Goal: Information Seeking & Learning: Learn about a topic

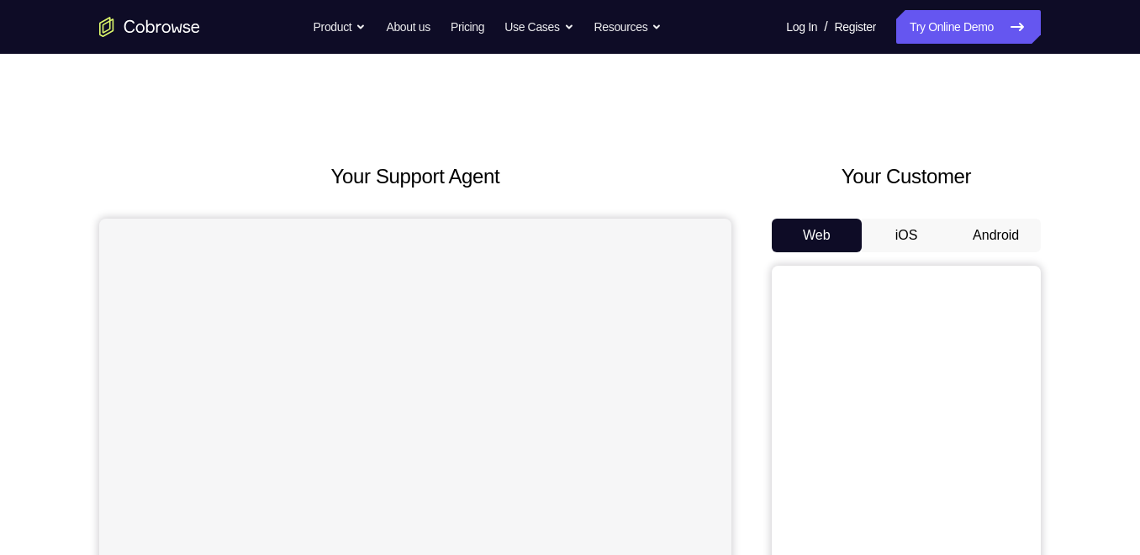
click at [964, 245] on button "Android" at bounding box center [996, 236] width 90 height 34
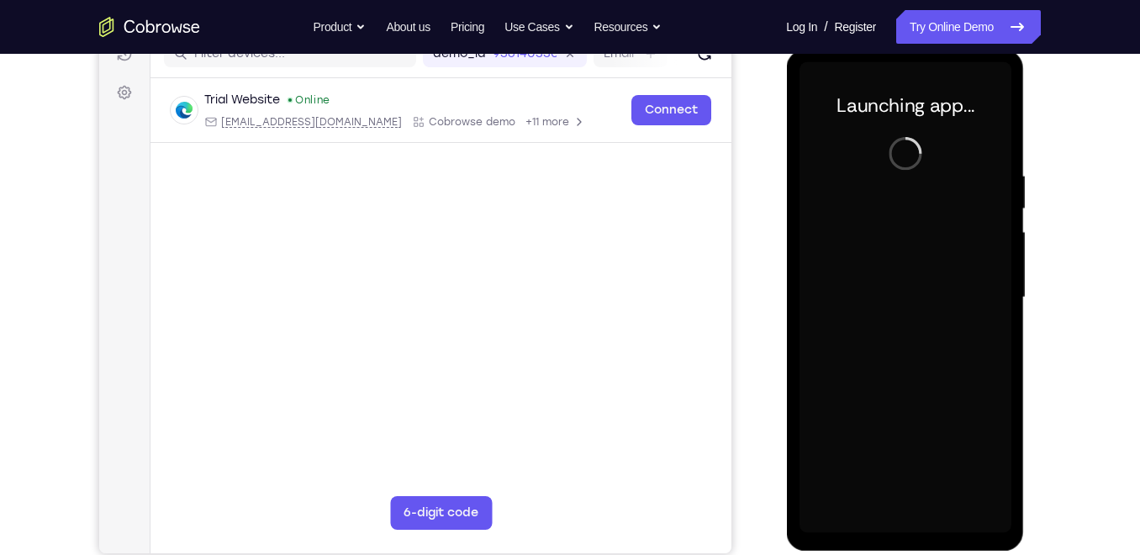
scroll to position [229, 0]
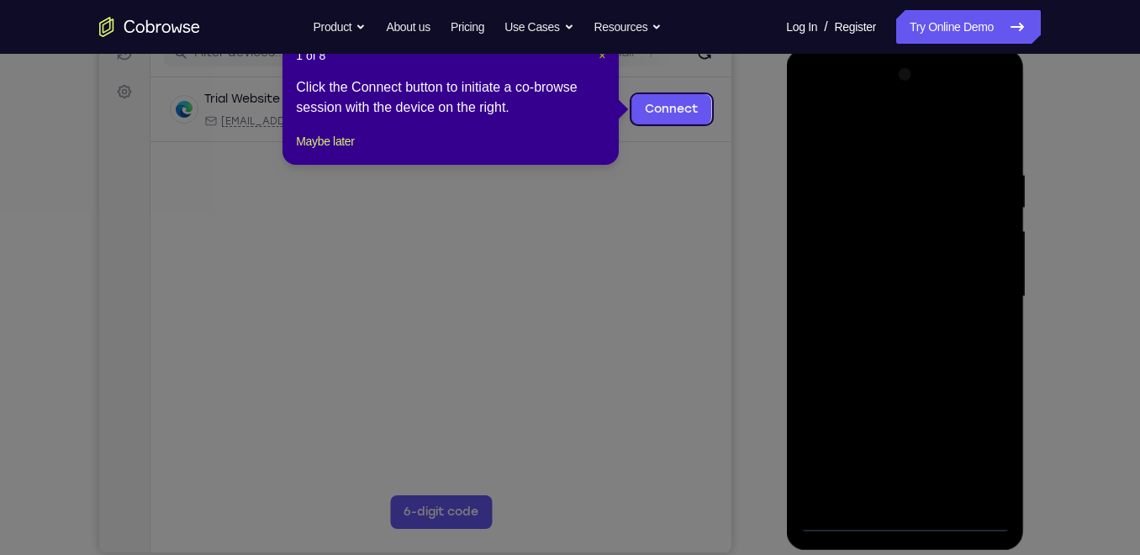
click at [600, 55] on span "×" at bounding box center [601, 55] width 7 height 13
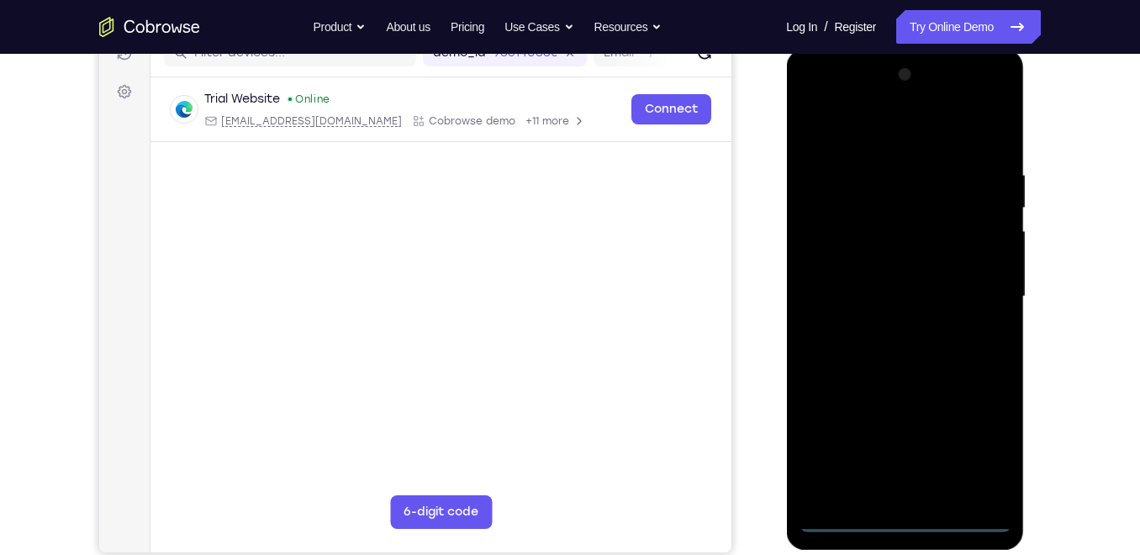
click at [898, 513] on div at bounding box center [904, 296] width 212 height 471
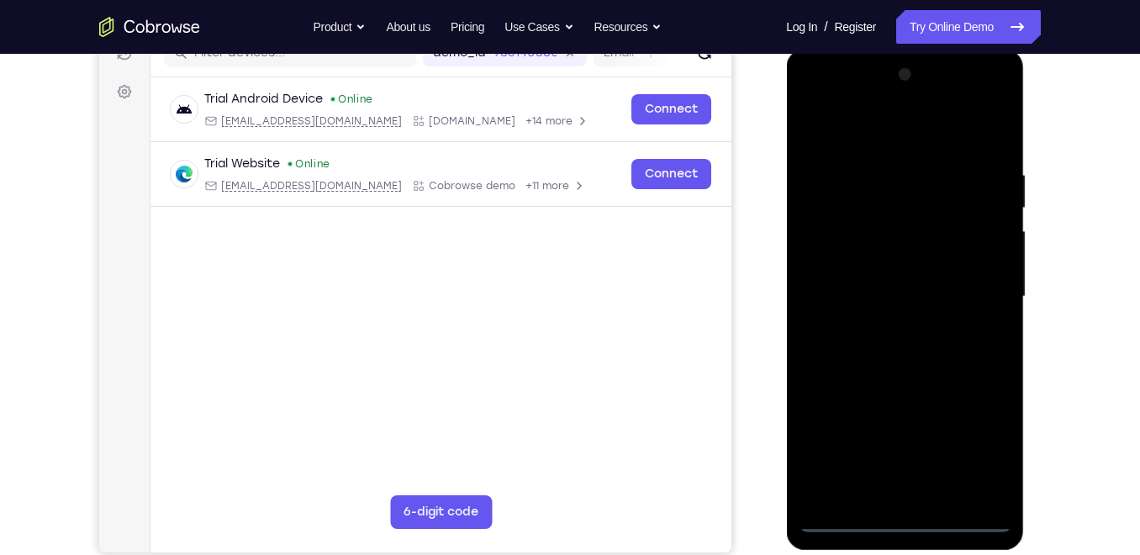
click at [909, 514] on div at bounding box center [904, 296] width 212 height 471
click at [983, 450] on div at bounding box center [904, 296] width 212 height 471
click at [906, 127] on div at bounding box center [904, 296] width 212 height 471
click at [833, 245] on div at bounding box center [904, 296] width 212 height 471
click at [899, 474] on div at bounding box center [904, 296] width 212 height 471
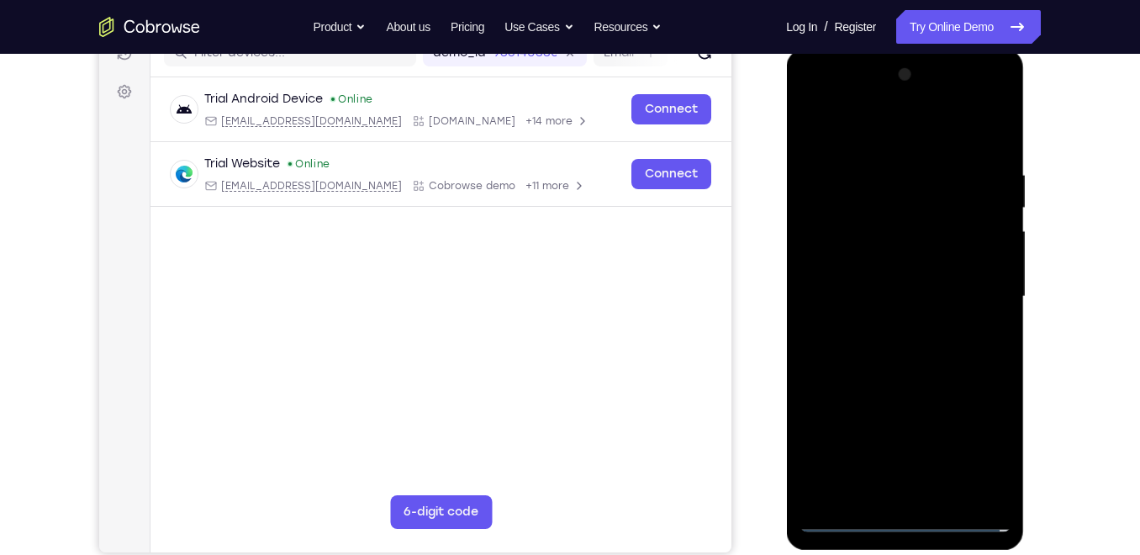
click at [802, 143] on div at bounding box center [904, 296] width 212 height 471
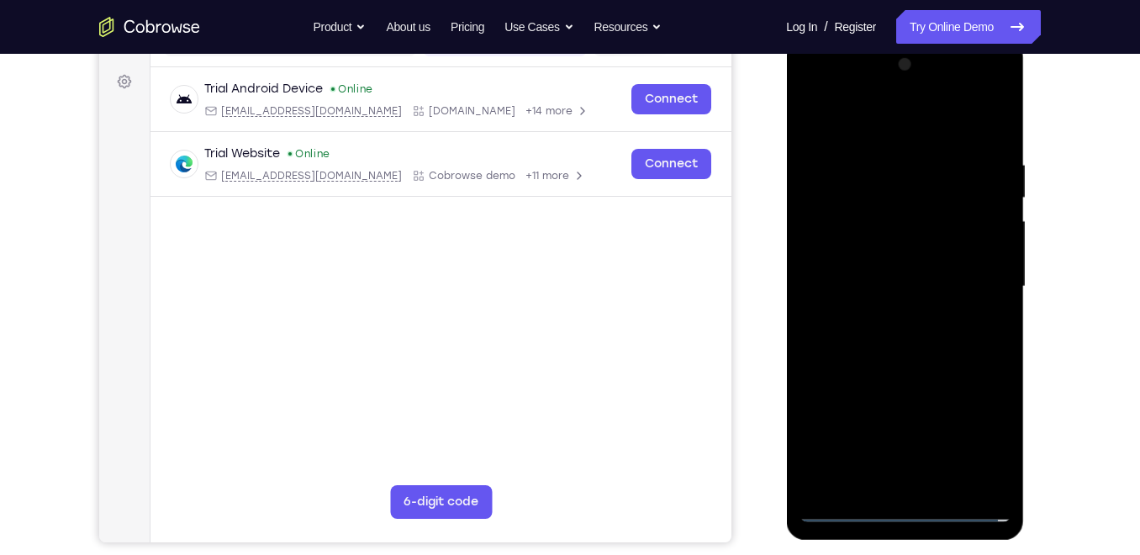
scroll to position [240, 0]
drag, startPoint x: 925, startPoint y: 370, endPoint x: 925, endPoint y: 354, distance: 16.0
click at [925, 354] on div at bounding box center [904, 285] width 212 height 471
click at [917, 478] on div at bounding box center [904, 285] width 212 height 471
click at [909, 261] on div at bounding box center [904, 285] width 212 height 471
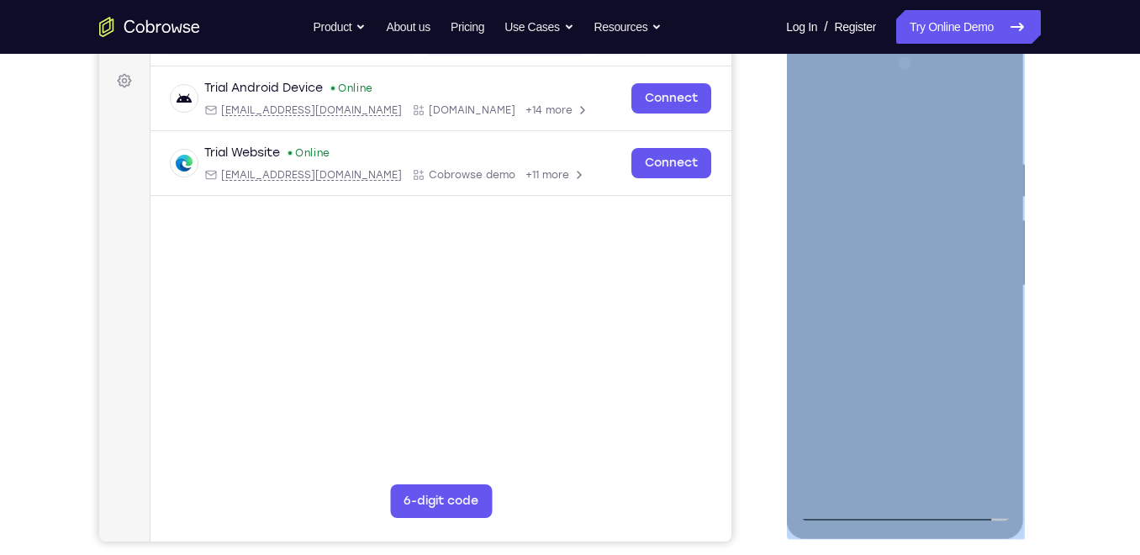
click at [909, 261] on div at bounding box center [904, 285] width 212 height 471
click at [910, 285] on div at bounding box center [904, 285] width 212 height 471
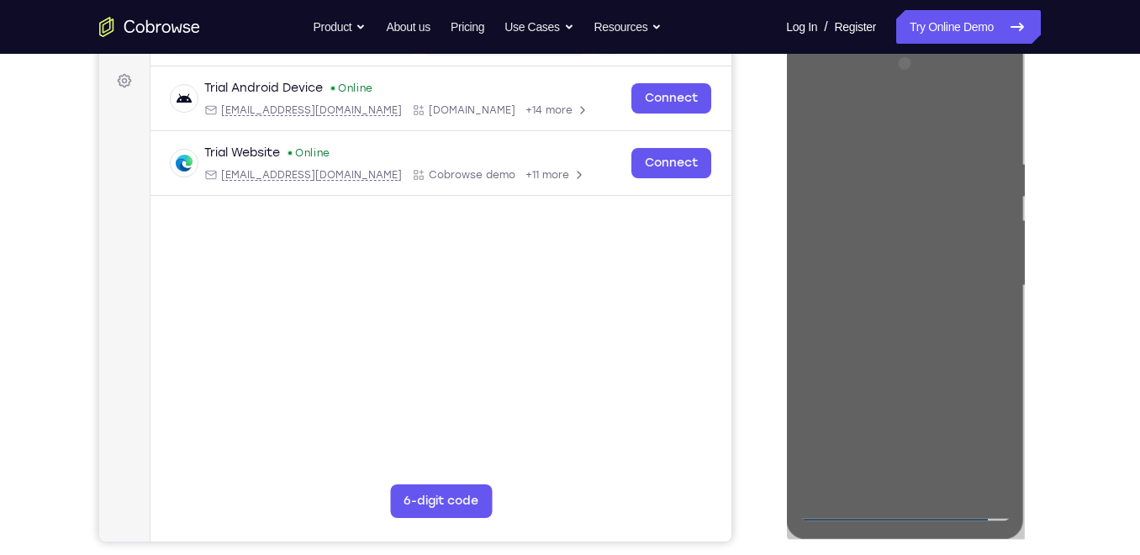
click at [1071, 265] on div "Your Support Agent Your Customer Web iOS Android Next Steps We’d be happy to gi…" at bounding box center [570, 367] width 1076 height 1109
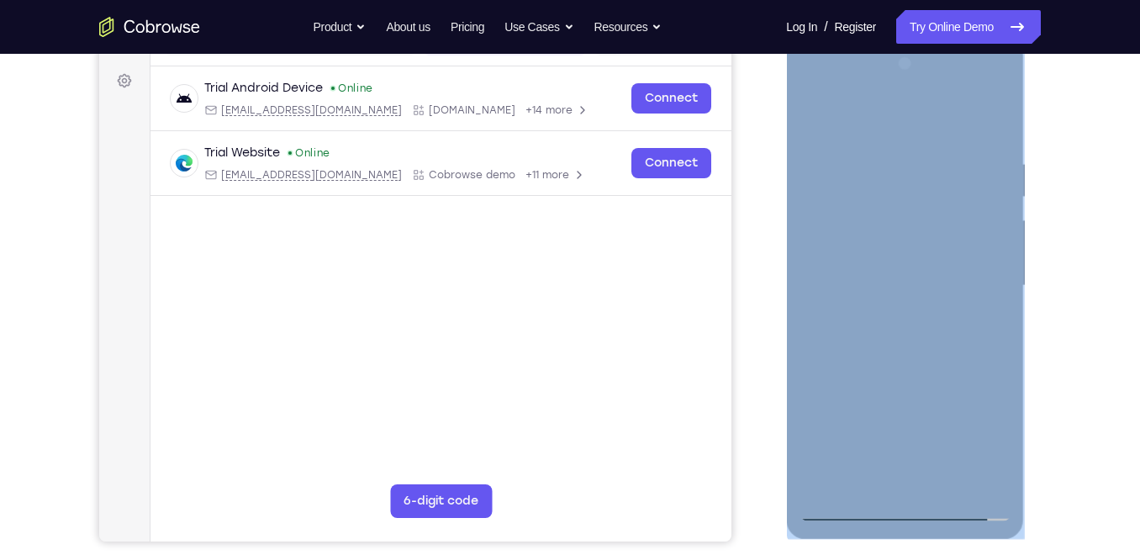
click at [999, 93] on div at bounding box center [904, 285] width 212 height 471
click at [837, 193] on div at bounding box center [904, 285] width 212 height 471
click at [976, 83] on div at bounding box center [904, 285] width 212 height 471
click at [818, 92] on div at bounding box center [904, 285] width 212 height 471
click at [973, 288] on div at bounding box center [904, 285] width 212 height 471
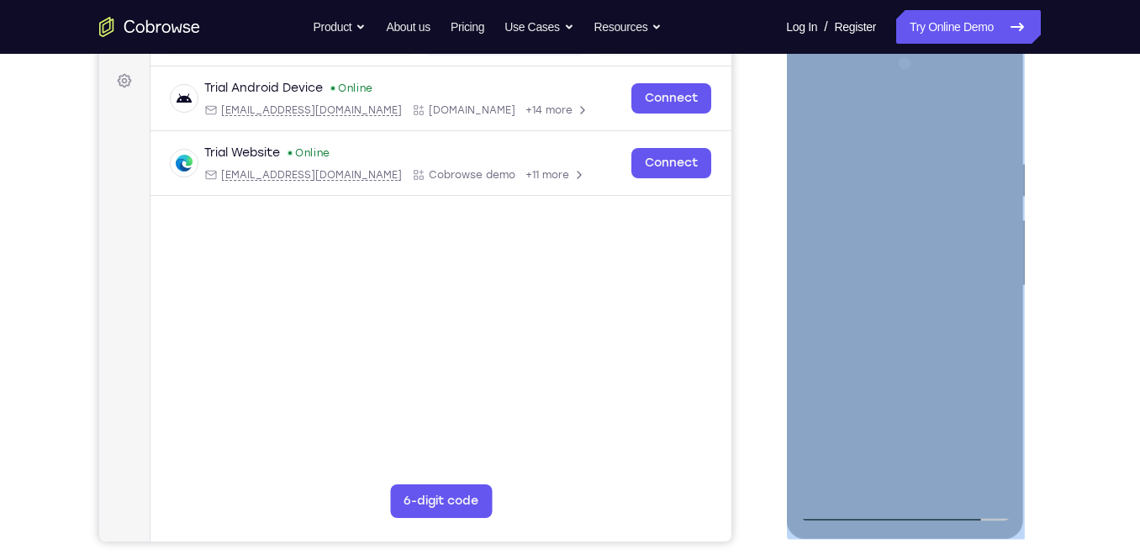
click at [877, 320] on div at bounding box center [904, 285] width 212 height 471
click at [899, 271] on div at bounding box center [904, 285] width 212 height 471
click at [899, 283] on div at bounding box center [904, 285] width 212 height 471
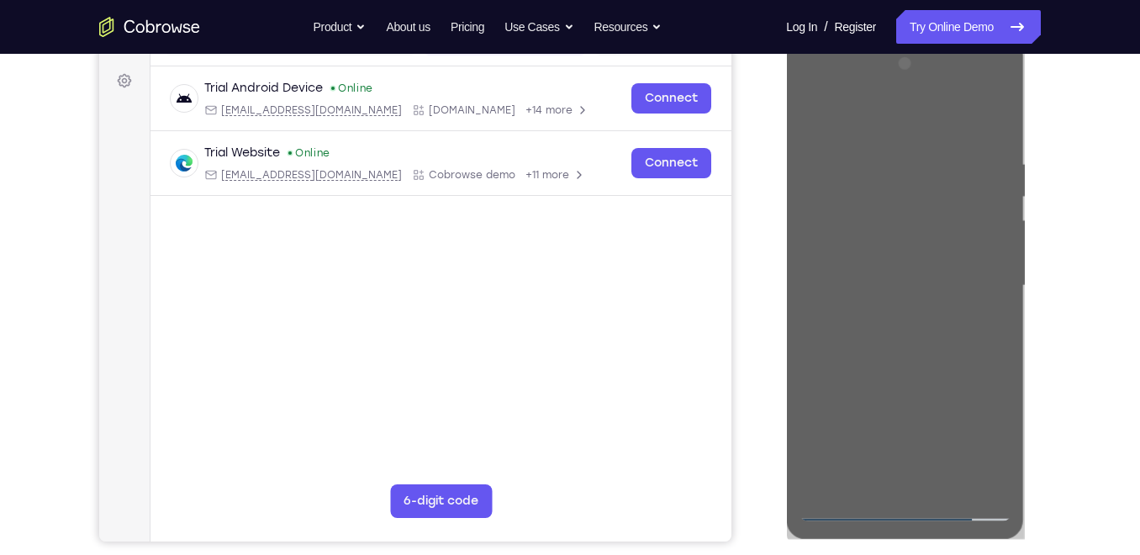
click at [1074, 241] on div "Your Support Agent Your Customer Web iOS Android Next Steps We’d be happy to gi…" at bounding box center [570, 367] width 1076 height 1109
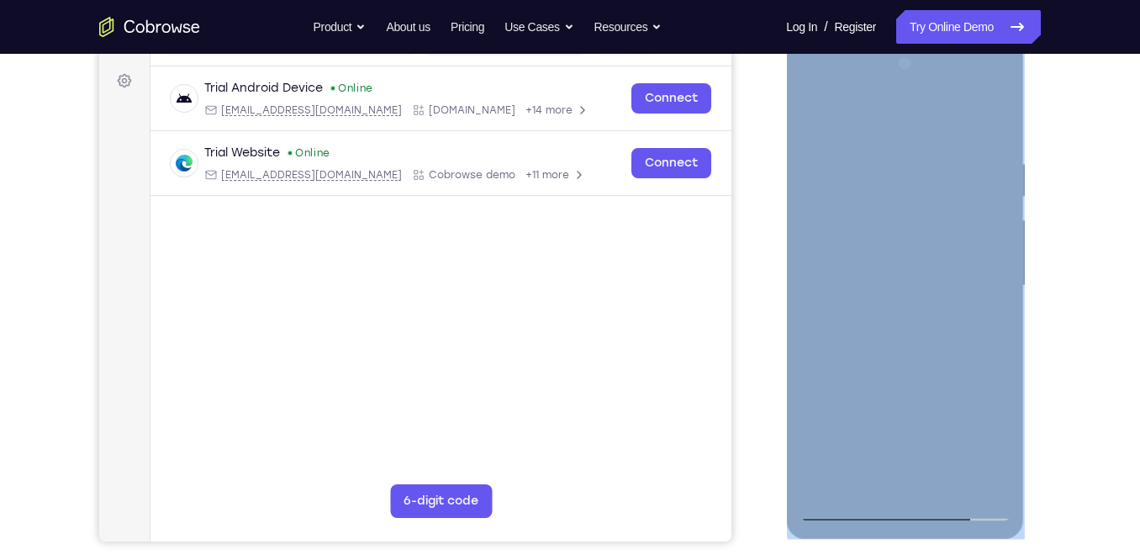
click at [1021, 260] on div at bounding box center [905, 288] width 238 height 501
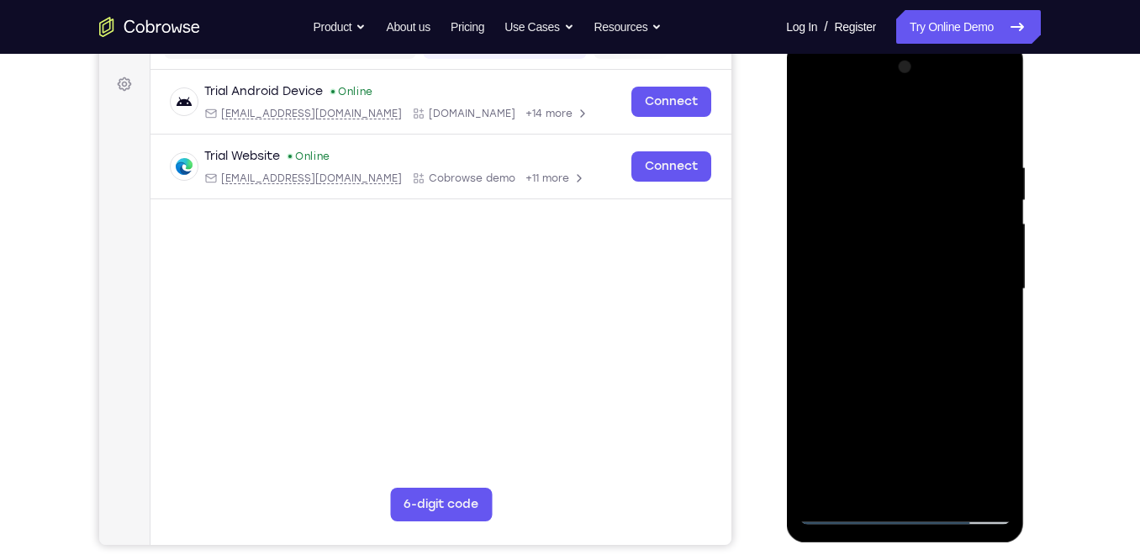
scroll to position [236, 0]
click at [941, 350] on div at bounding box center [904, 290] width 212 height 471
click at [976, 104] on div at bounding box center [904, 290] width 212 height 471
click at [917, 126] on div at bounding box center [904, 290] width 212 height 471
click at [888, 288] on div at bounding box center [904, 290] width 212 height 471
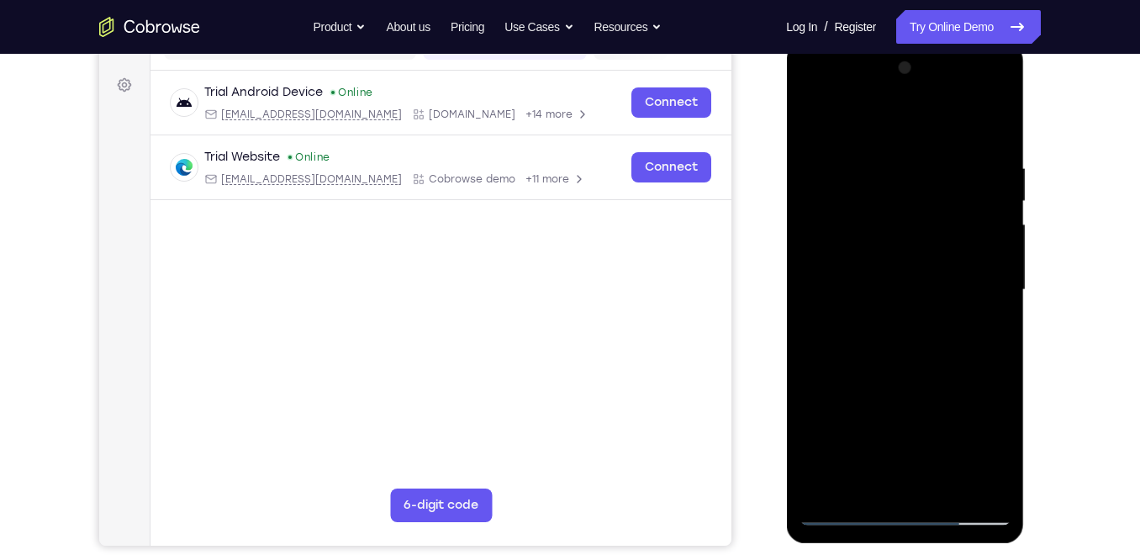
click at [911, 340] on div at bounding box center [904, 290] width 212 height 471
click at [973, 88] on div at bounding box center [904, 290] width 212 height 471
click at [894, 153] on div at bounding box center [904, 290] width 212 height 471
click at [921, 160] on div at bounding box center [904, 290] width 212 height 471
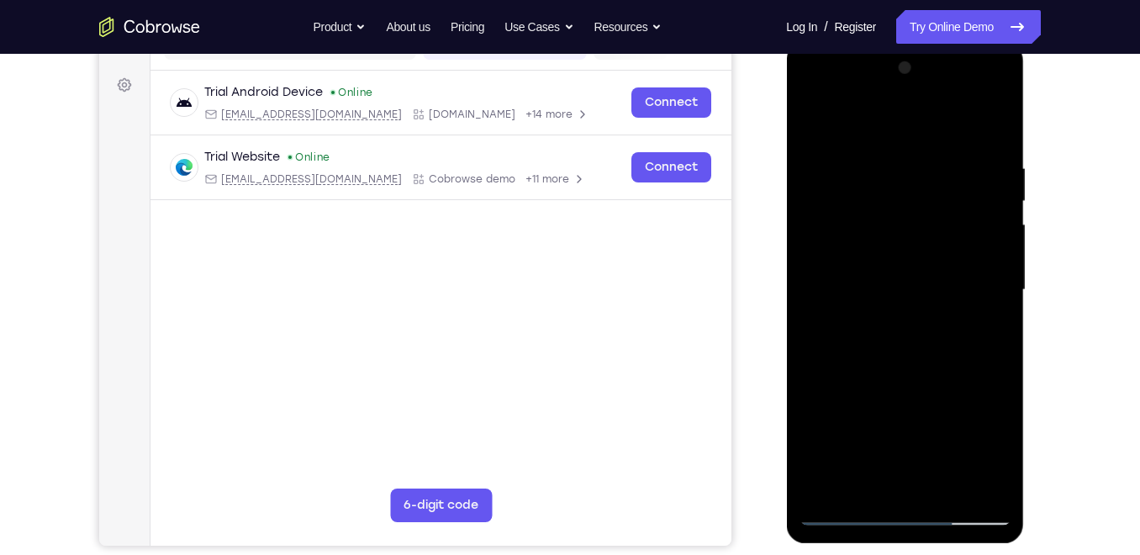
click at [924, 361] on div at bounding box center [904, 290] width 212 height 471
drag, startPoint x: 943, startPoint y: 204, endPoint x: 945, endPoint y: 174, distance: 30.3
click at [945, 174] on div at bounding box center [904, 290] width 212 height 471
drag, startPoint x: 923, startPoint y: 377, endPoint x: 962, endPoint y: 181, distance: 200.6
click at [962, 181] on div at bounding box center [904, 290] width 212 height 471
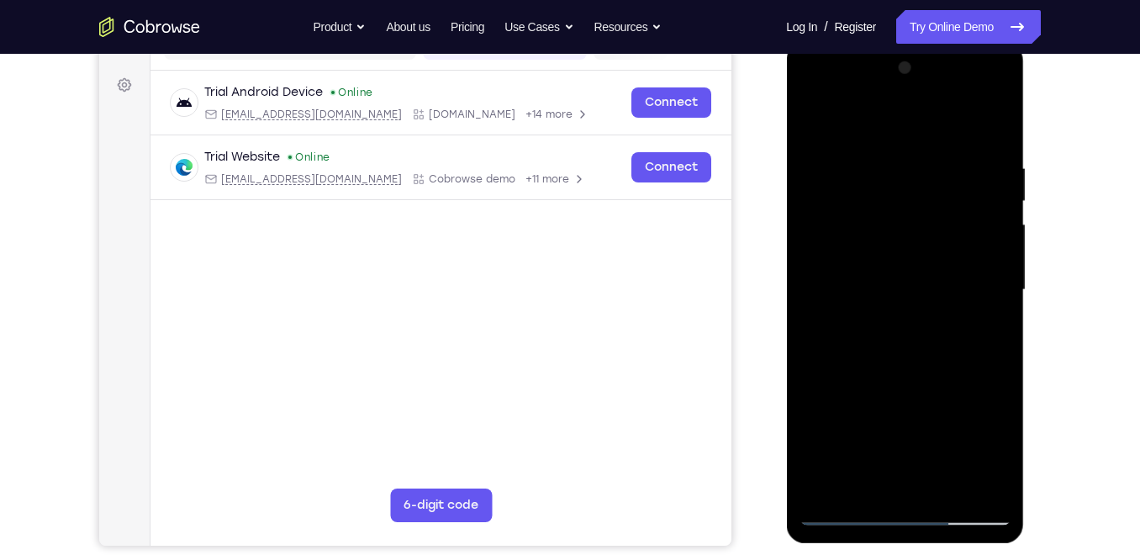
drag, startPoint x: 959, startPoint y: 232, endPoint x: 930, endPoint y: 436, distance: 206.4
click at [930, 436] on div at bounding box center [904, 290] width 212 height 471
click at [940, 485] on div at bounding box center [904, 290] width 212 height 471
click at [901, 374] on div at bounding box center [904, 290] width 212 height 471
click at [834, 509] on div at bounding box center [904, 290] width 212 height 471
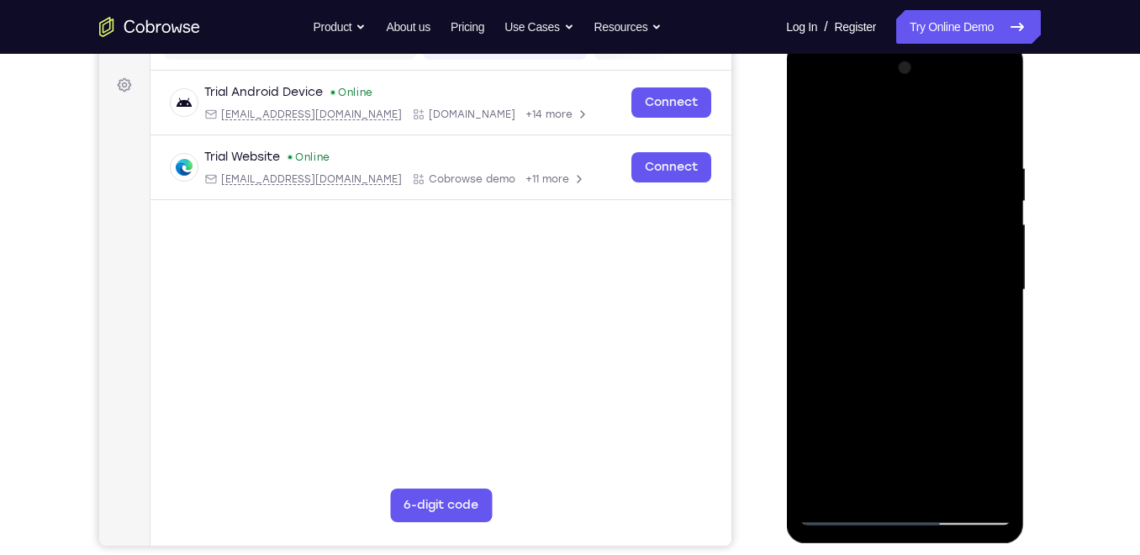
click at [991, 120] on div at bounding box center [904, 290] width 212 height 471
drag, startPoint x: 935, startPoint y: 159, endPoint x: 935, endPoint y: 360, distance: 200.9
click at [935, 360] on div at bounding box center [904, 290] width 212 height 471
click at [847, 287] on div at bounding box center [904, 290] width 212 height 471
click at [912, 300] on div at bounding box center [904, 290] width 212 height 471
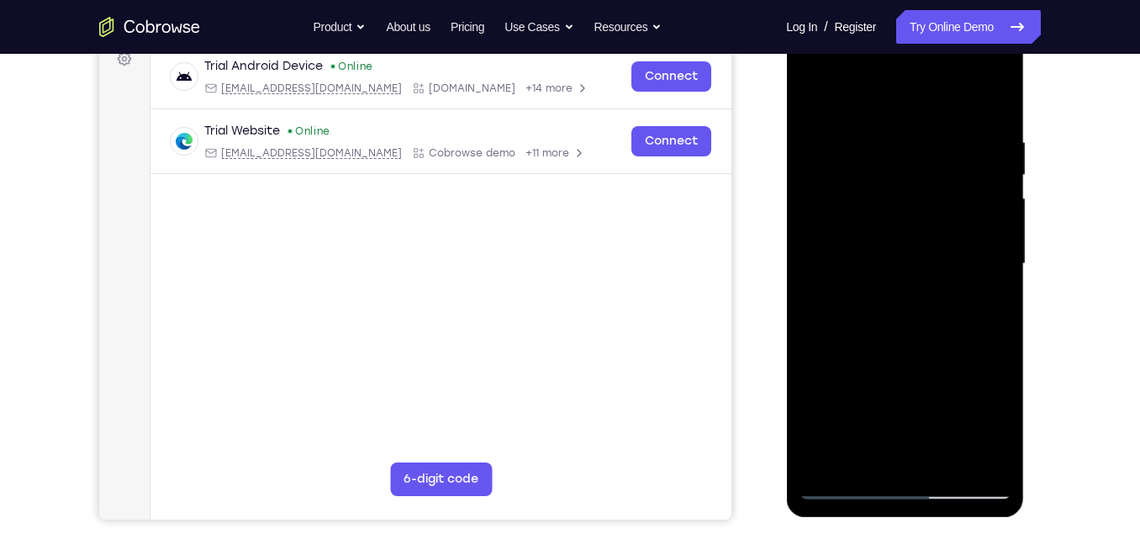
scroll to position [261, 0]
drag, startPoint x: 935, startPoint y: 291, endPoint x: 969, endPoint y: 122, distance: 172.4
click at [969, 122] on div at bounding box center [904, 264] width 212 height 471
drag, startPoint x: 981, startPoint y: 173, endPoint x: 953, endPoint y: 365, distance: 193.6
click at [953, 365] on div at bounding box center [904, 264] width 212 height 471
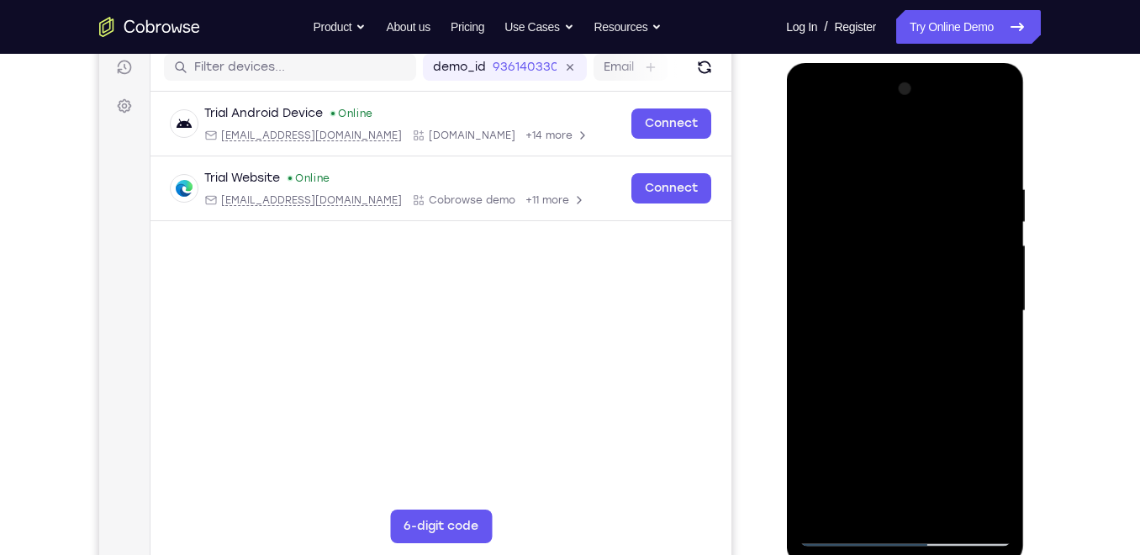
scroll to position [216, 0]
click at [972, 112] on div at bounding box center [904, 310] width 212 height 471
click at [894, 148] on div at bounding box center [904, 310] width 212 height 471
click at [921, 367] on div at bounding box center [904, 310] width 212 height 471
drag, startPoint x: 941, startPoint y: 356, endPoint x: 954, endPoint y: 302, distance: 56.3
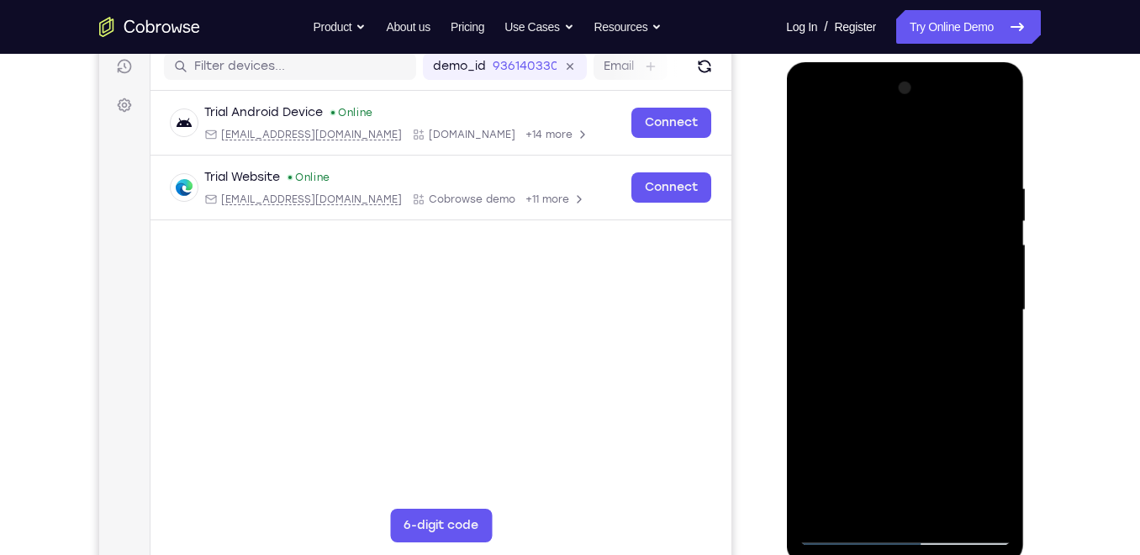
click at [954, 302] on div at bounding box center [904, 310] width 212 height 471
click at [999, 117] on div at bounding box center [904, 310] width 212 height 471
click at [983, 425] on div at bounding box center [904, 310] width 212 height 471
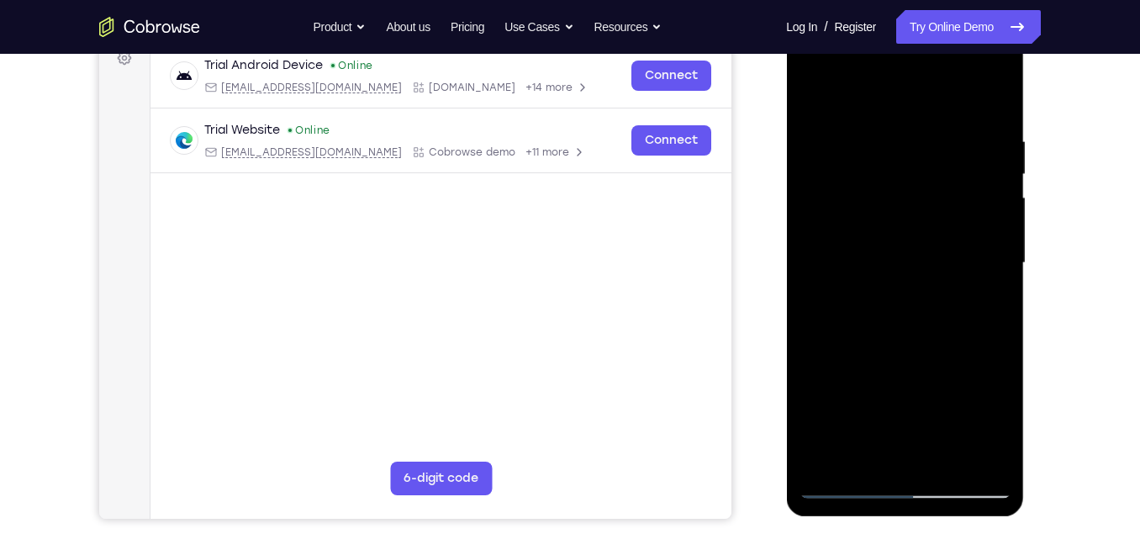
scroll to position [264, 0]
click at [976, 295] on div at bounding box center [904, 262] width 212 height 471
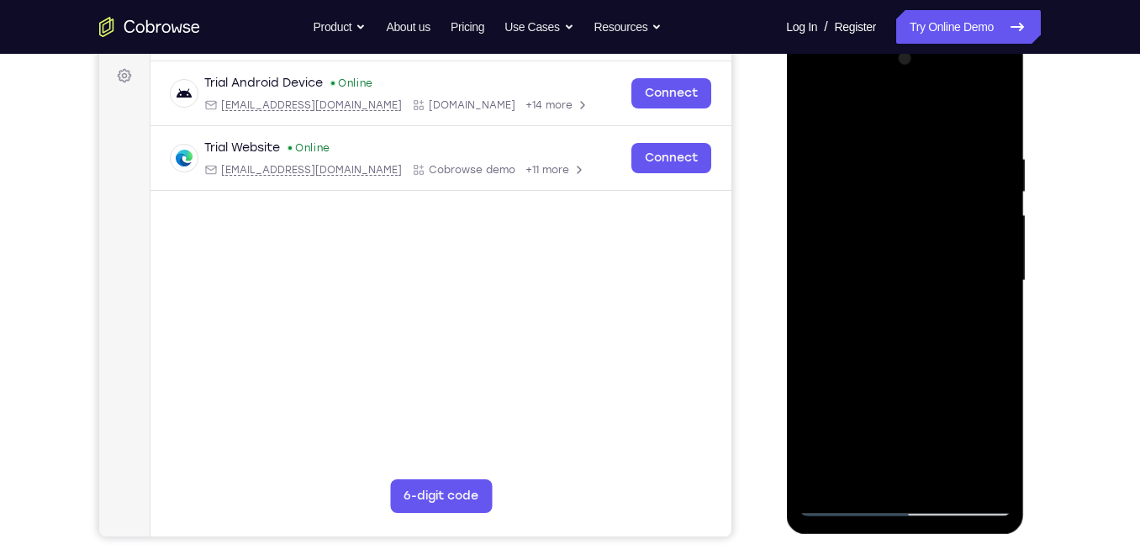
click at [917, 94] on div at bounding box center [904, 280] width 212 height 471
click at [904, 115] on div at bounding box center [904, 280] width 212 height 471
click at [817, 103] on div at bounding box center [904, 280] width 212 height 471
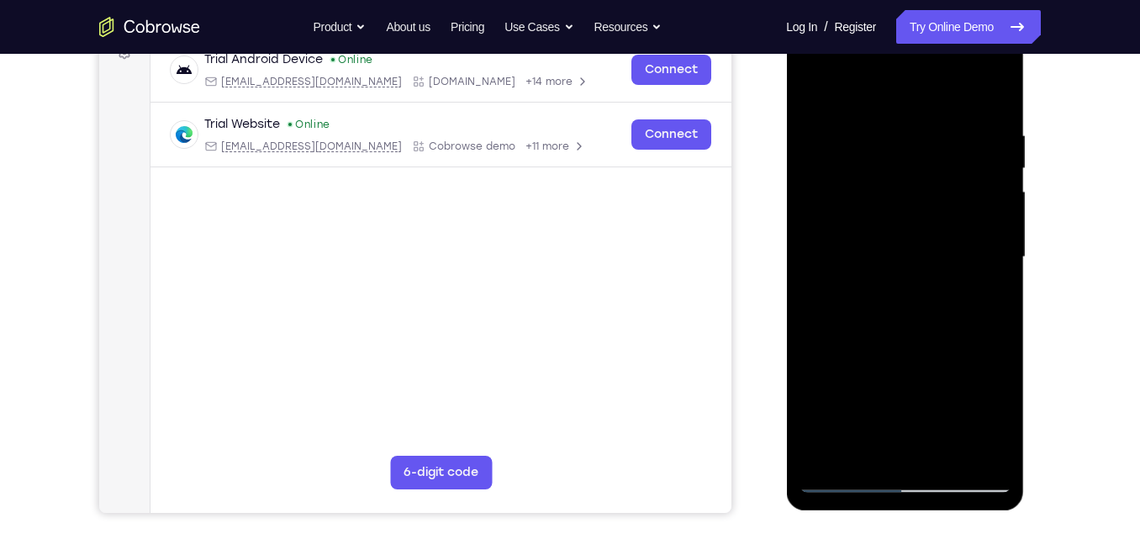
scroll to position [270, 0]
click at [846, 210] on div at bounding box center [904, 256] width 212 height 471
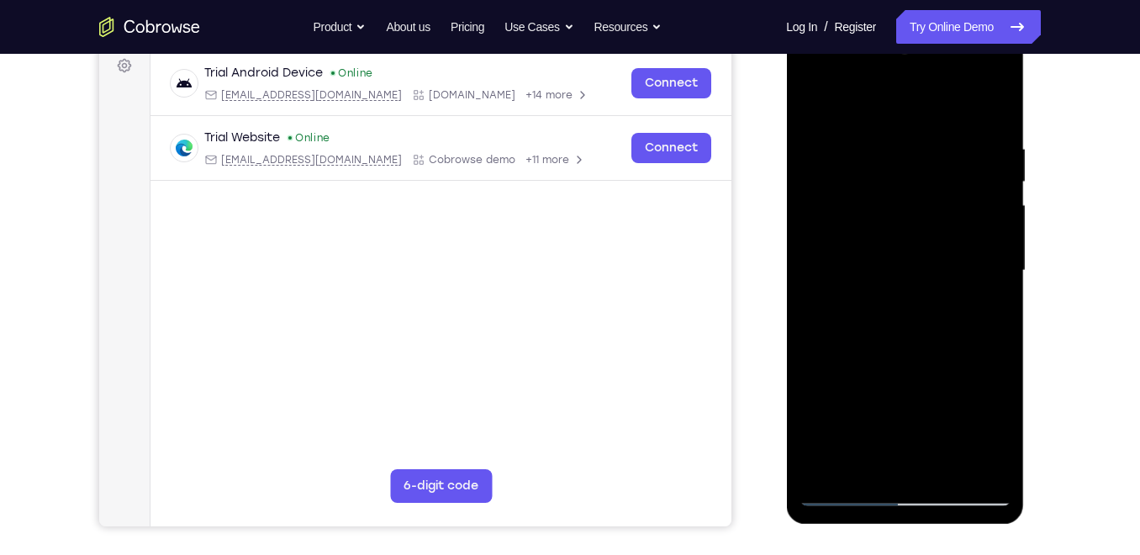
scroll to position [252, 0]
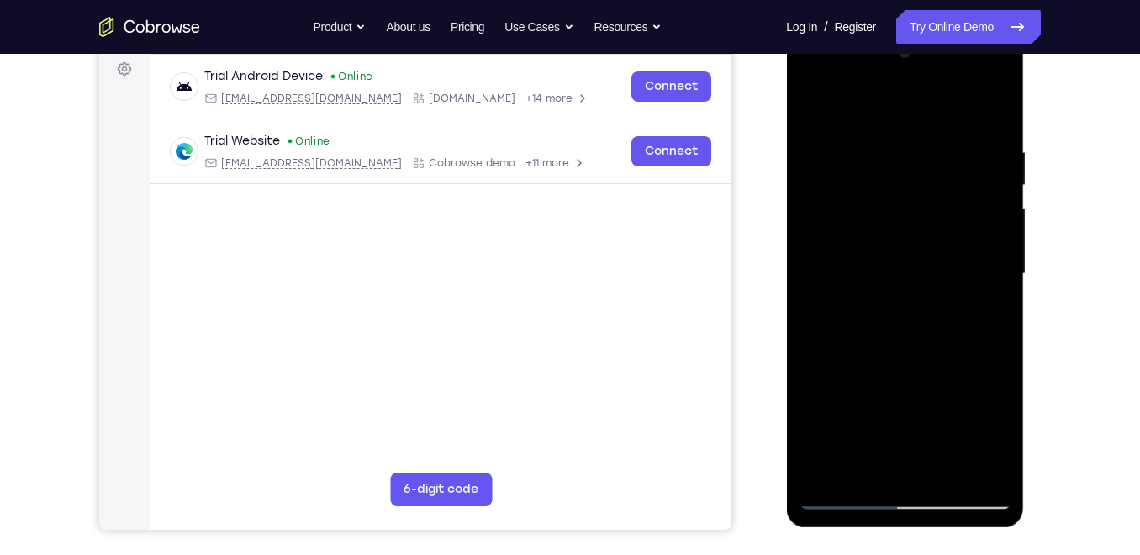
click at [826, 102] on div at bounding box center [904, 274] width 212 height 471
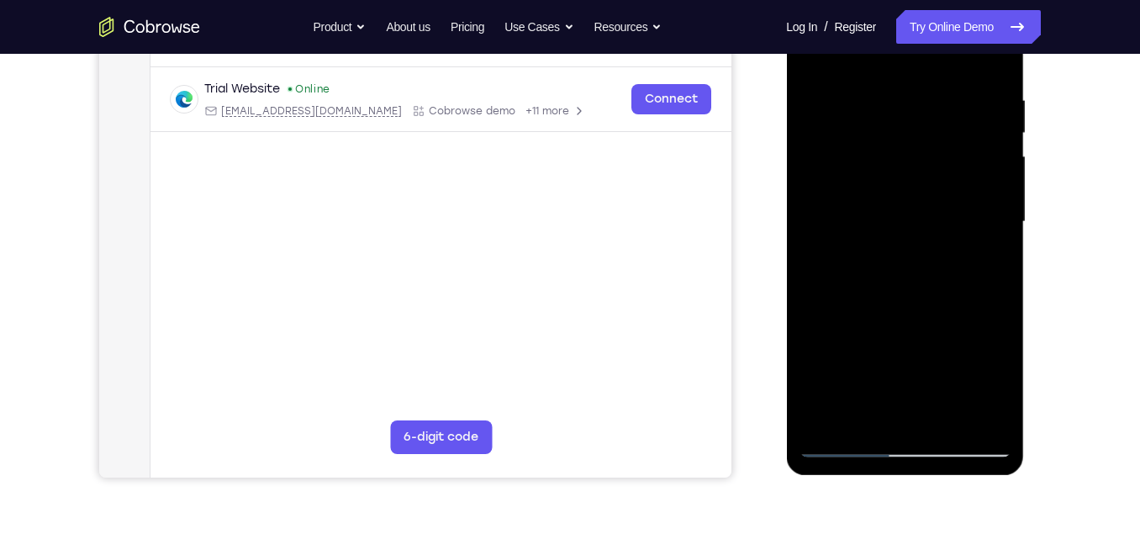
scroll to position [305, 0]
click at [903, 181] on div at bounding box center [904, 221] width 212 height 471
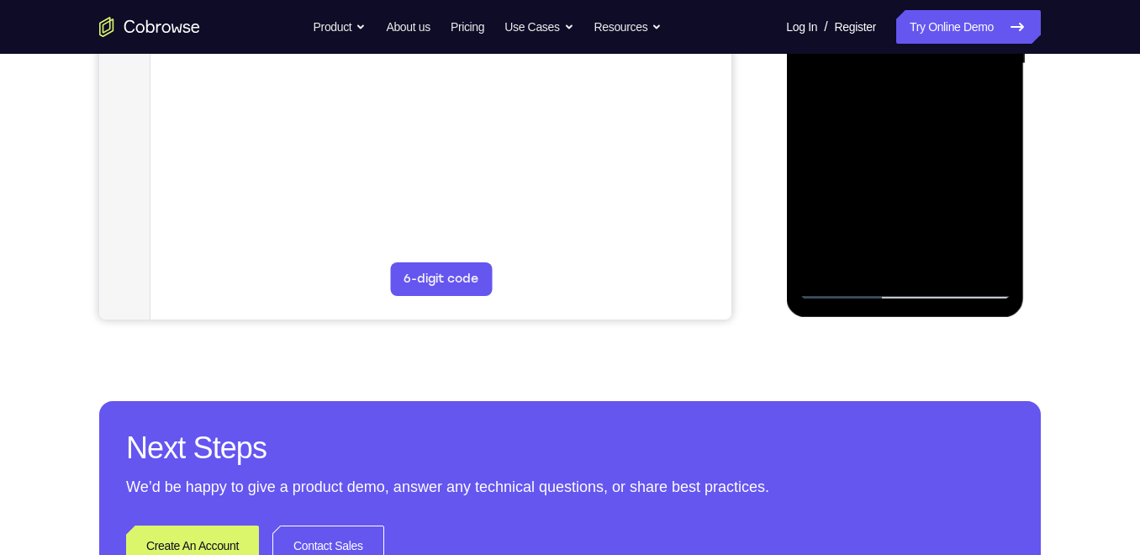
scroll to position [510, 0]
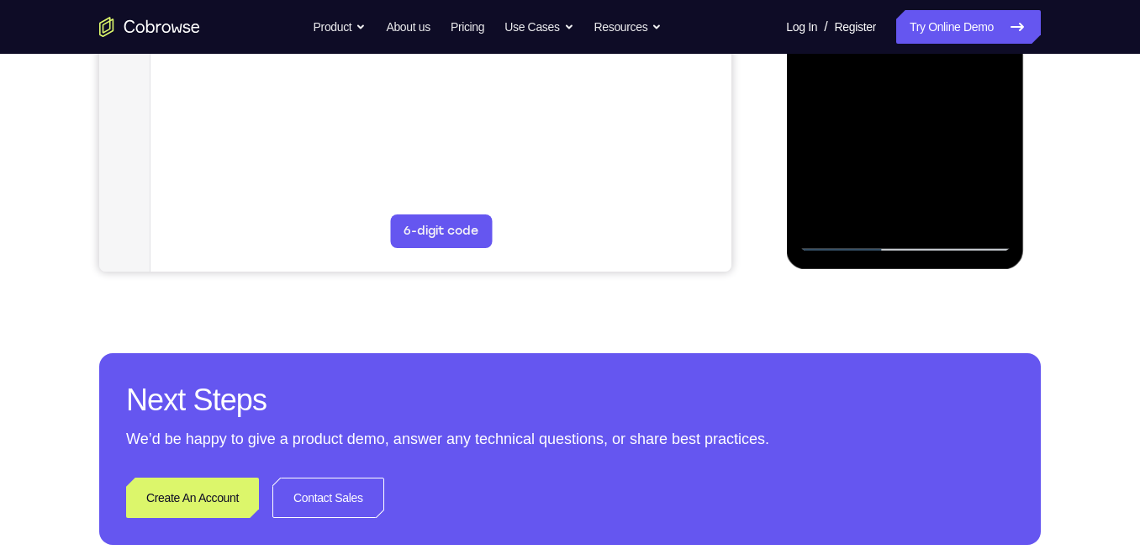
click at [851, 234] on div at bounding box center [904, 16] width 212 height 471
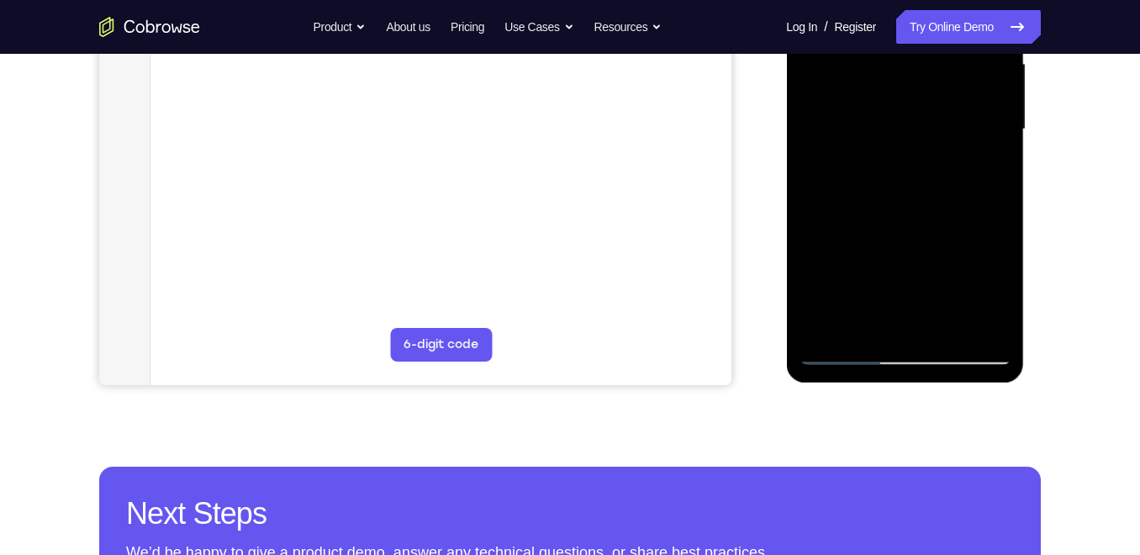
scroll to position [401, 0]
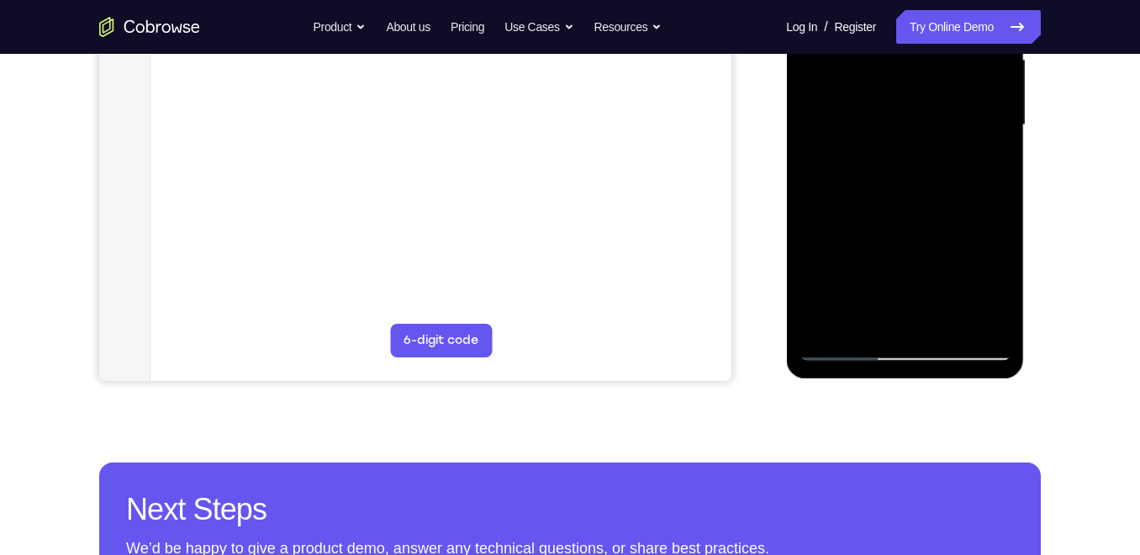
drag, startPoint x: 923, startPoint y: 131, endPoint x: 827, endPoint y: 309, distance: 202.3
click at [827, 309] on div at bounding box center [904, 125] width 212 height 471
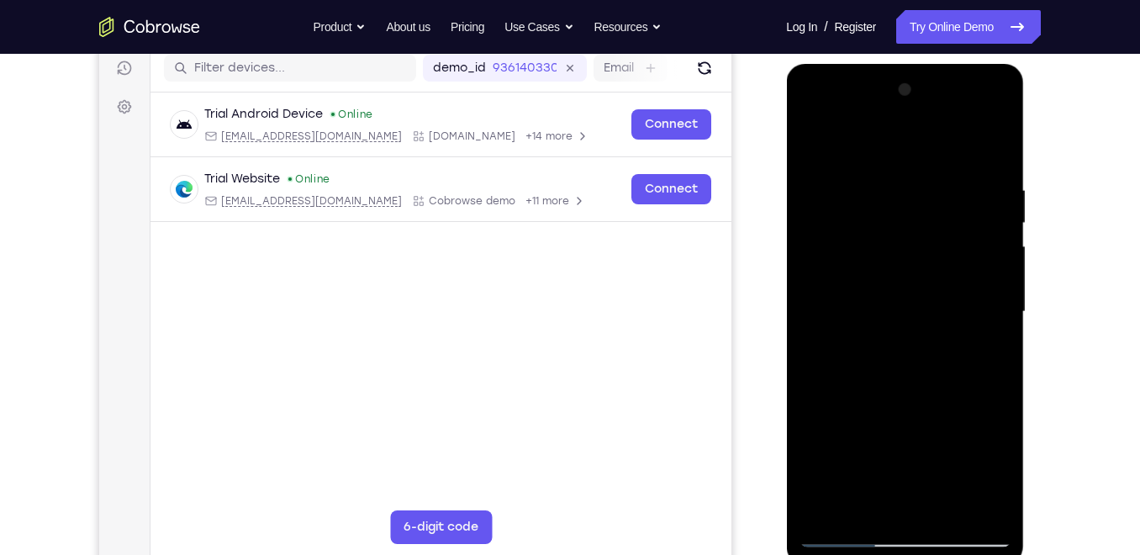
scroll to position [213, 0]
